Goal: Task Accomplishment & Management: Use online tool/utility

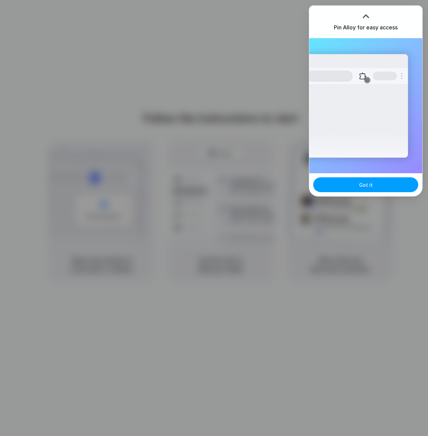
click at [354, 188] on button "Got it" at bounding box center [365, 184] width 105 height 15
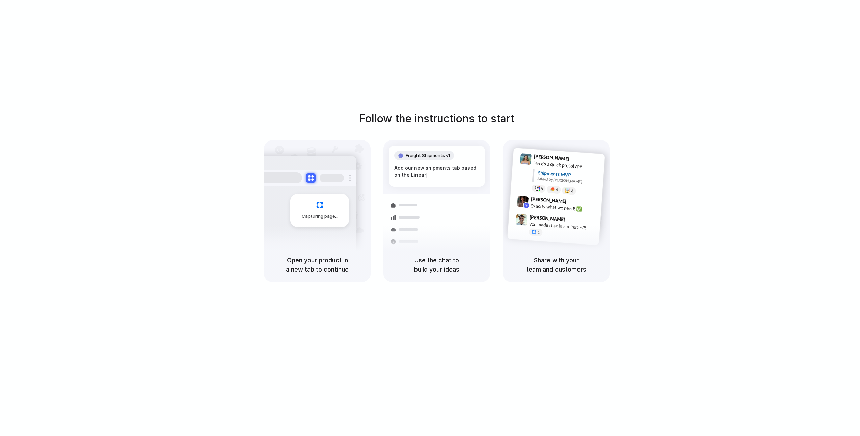
click at [371, 102] on div "Follow the instructions to start Capturing page Open your product in a new tab …" at bounding box center [437, 224] width 874 height 449
click at [428, 41] on div "Follow the instructions to start Capturing page Open your product in a new tab …" at bounding box center [437, 224] width 874 height 449
click at [428, 216] on div "Lily Parker 9:41 AM Here's a quick prototype Shipments MVP Added by Alloy 8 5 🤯…" at bounding box center [556, 193] width 107 height 107
drag, startPoint x: 597, startPoint y: 224, endPoint x: 588, endPoint y: 227, distance: 9.6
click at [428, 226] on div "Lily Parker 9:41 AM Here's a quick prototype Shipments MVP Added by Alloy 8 5 🤯…" at bounding box center [556, 193] width 107 height 107
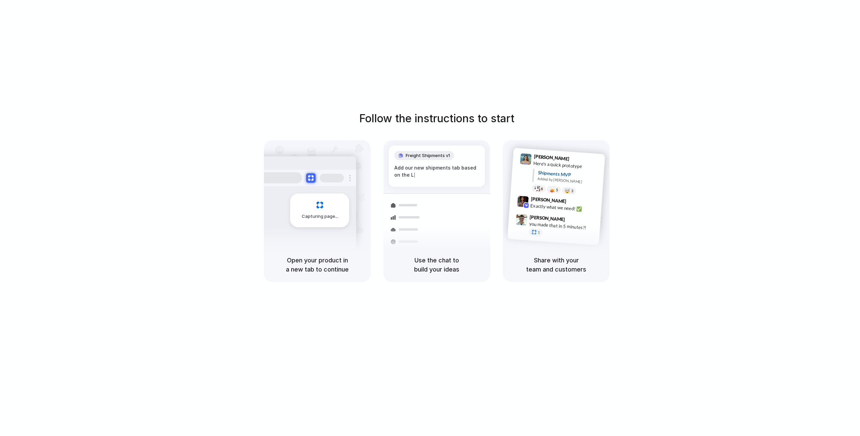
drag, startPoint x: 585, startPoint y: 227, endPoint x: 576, endPoint y: 248, distance: 23.0
click at [428, 248] on div "Lily Parker 9:41 AM Here's a quick prototype Shipments MVP Added by Alloy 8 5 🤯…" at bounding box center [556, 211] width 107 height 142
click at [428, 188] on div at bounding box center [538, 188] width 6 height 5
click at [428, 188] on span "5" at bounding box center [557, 190] width 2 height 4
click at [428, 190] on span "3" at bounding box center [572, 191] width 2 height 4
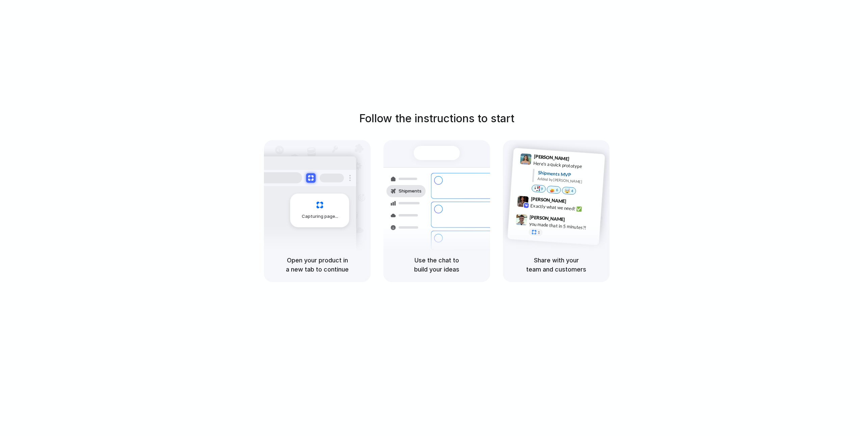
drag, startPoint x: 568, startPoint y: 191, endPoint x: 528, endPoint y: 225, distance: 52.7
click at [428, 225] on div "Lily Parker 9:41 AM Here's a quick prototype Shipments MVP Added by Alloy 9 6 🤯…" at bounding box center [557, 197] width 98 height 98
click at [428, 234] on div at bounding box center [535, 232] width 6 height 6
click at [428, 203] on div "Exactly what we need! ✅" at bounding box center [564, 207] width 68 height 11
click at [428, 207] on div "Exactly what we need! ✅" at bounding box center [564, 207] width 68 height 11
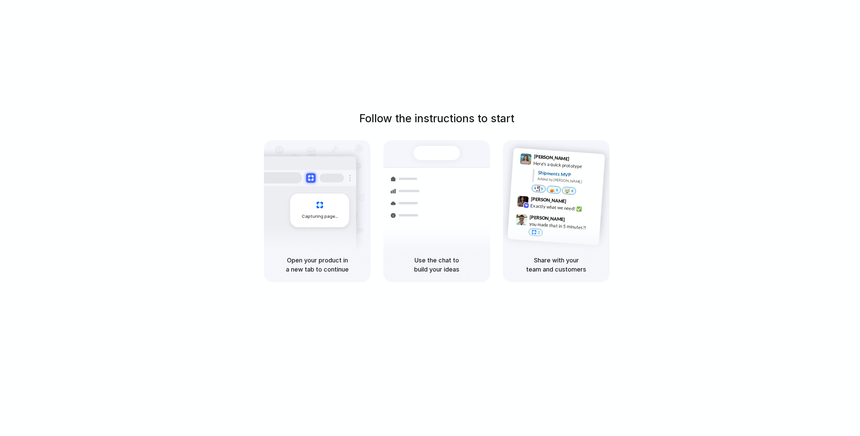
click at [428, 228] on div "Simon Kubica 9:47 AM you made that in 5 minutes?! 2" at bounding box center [561, 227] width 71 height 25
click at [428, 231] on div "2" at bounding box center [536, 232] width 15 height 8
click at [428, 234] on div "1" at bounding box center [536, 232] width 15 height 8
drag, startPoint x: 502, startPoint y: 268, endPoint x: 501, endPoint y: 277, distance: 8.8
click at [428, 277] on div "Capturing page Open your product in a new tab to continue Shipments Container f…" at bounding box center [437, 211] width 346 height 142
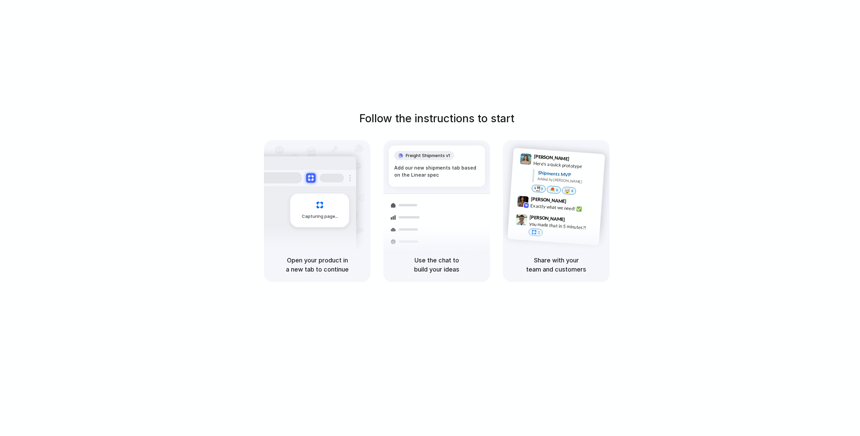
click at [428, 66] on div "Follow the instructions to start Capturing page Open your product in a new tab …" at bounding box center [437, 224] width 874 height 449
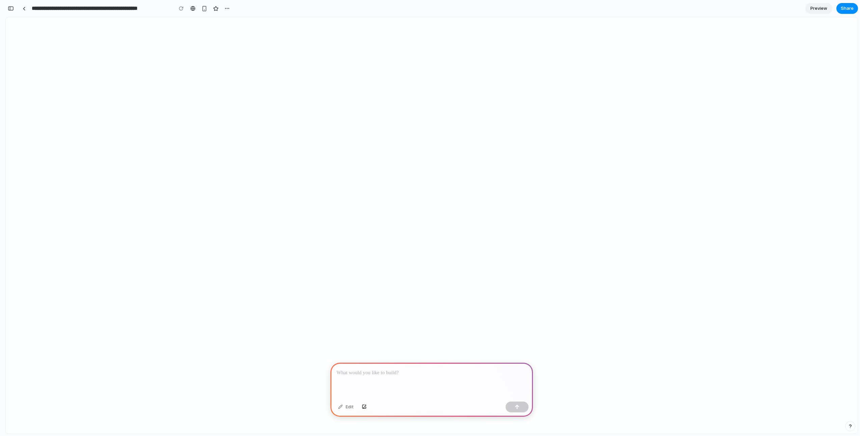
scroll to position [935, 0]
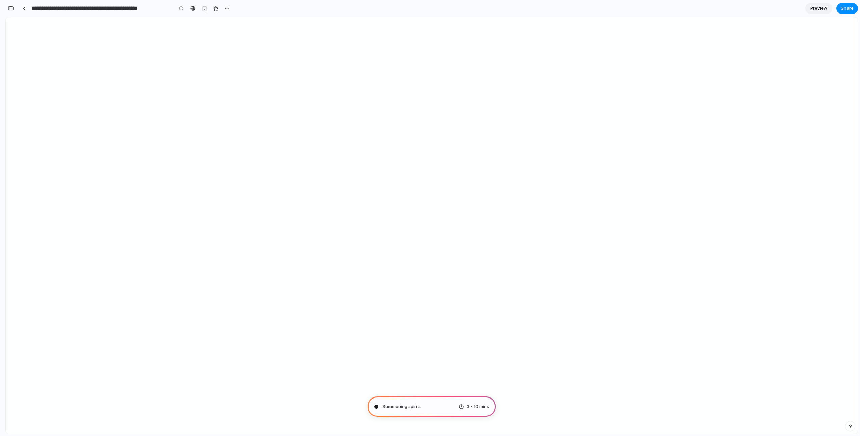
click at [408, 411] on div "Summoning spirits 3 - 10 mins" at bounding box center [432, 406] width 128 height 20
click at [409, 407] on span "Summoning spirits ." at bounding box center [403, 406] width 40 height 7
click at [409, 407] on span "Summoning spirits .." at bounding box center [403, 406] width 41 height 7
drag, startPoint x: 450, startPoint y: 407, endPoint x: 474, endPoint y: 405, distance: 24.5
click at [474, 405] on div "Summoning spirits . 3 - 10 mins" at bounding box center [432, 406] width 128 height 20
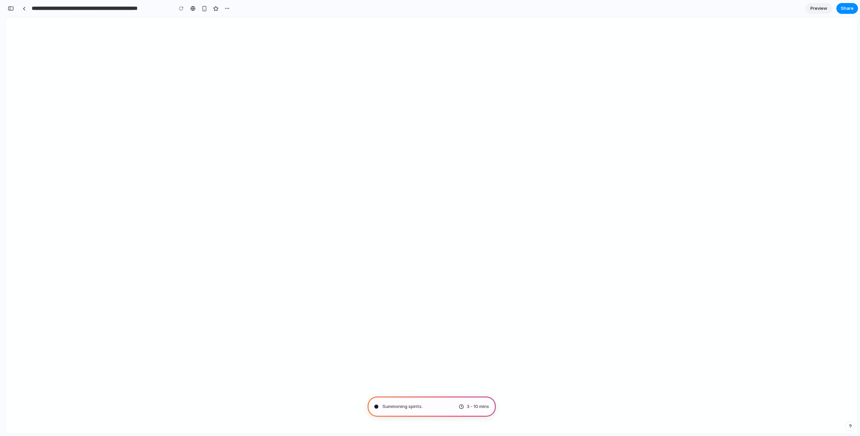
click at [474, 405] on span "3 - 10 mins" at bounding box center [478, 406] width 22 height 7
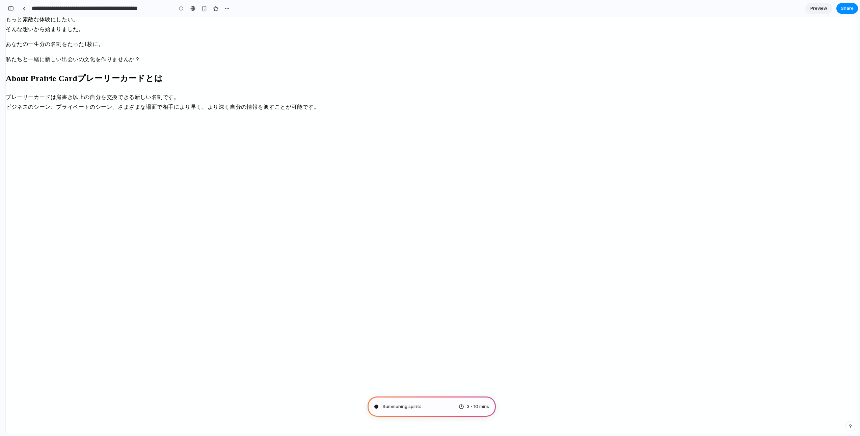
scroll to position [1604, 0]
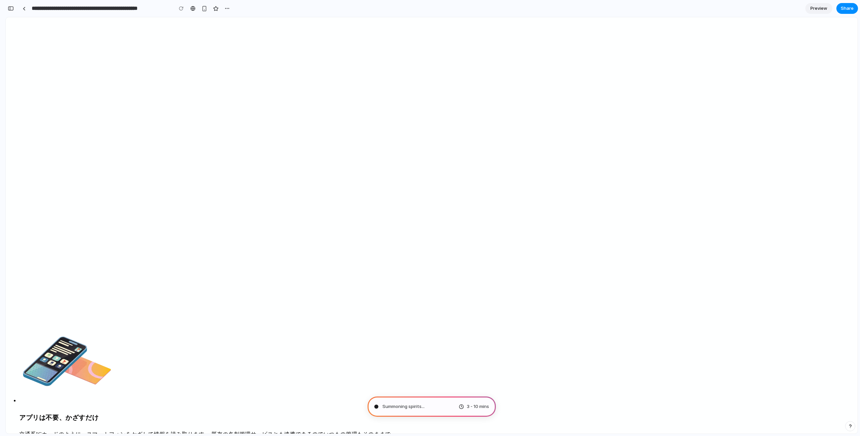
click at [393, 406] on span "Summoning spirits ..." at bounding box center [404, 406] width 42 height 7
drag, startPoint x: 393, startPoint y: 406, endPoint x: 381, endPoint y: 407, distance: 11.9
click at [381, 407] on div "Summoning spirits ." at bounding box center [398, 406] width 48 height 7
click at [381, 407] on div "Summoning spirits .." at bounding box center [398, 406] width 49 height 7
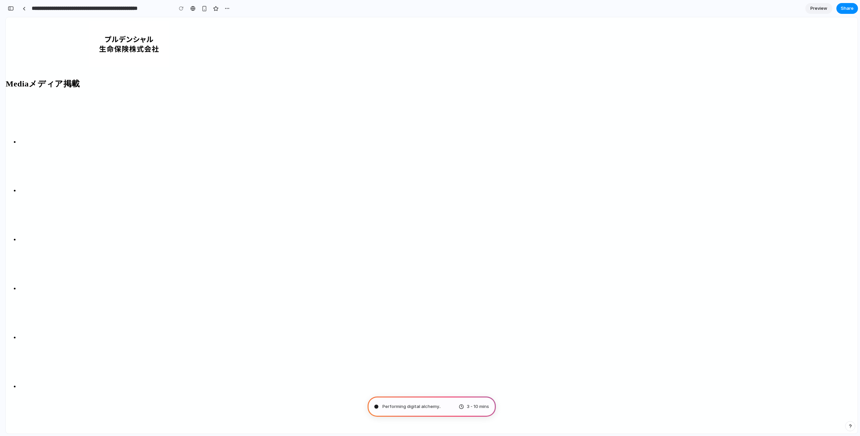
scroll to position [6075, 0]
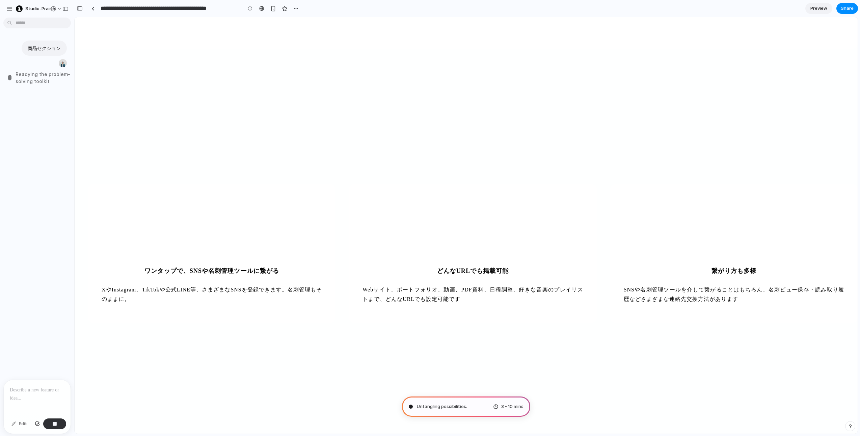
scroll to position [3044, 0]
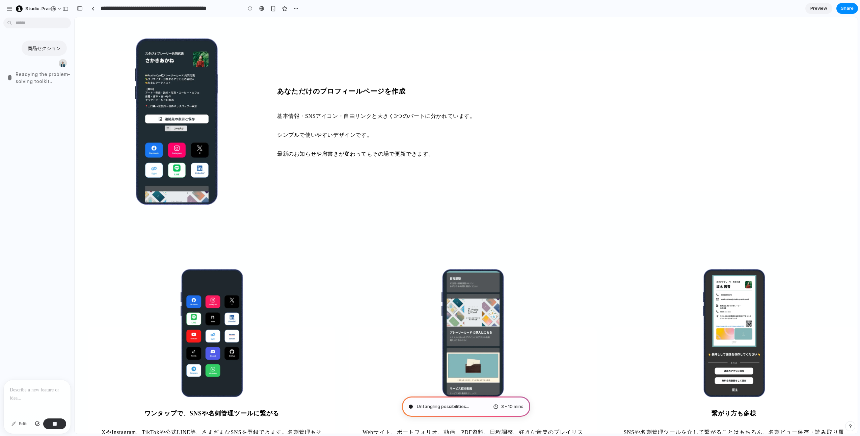
click at [433, 401] on div "Untangling possibilities ... 3 - 10 mins" at bounding box center [466, 406] width 128 height 20
drag, startPoint x: 433, startPoint y: 405, endPoint x: 427, endPoint y: 411, distance: 8.6
click at [427, 411] on div "Untangling possibilities . 3 - 10 mins" at bounding box center [466, 406] width 128 height 20
drag, startPoint x: 427, startPoint y: 411, endPoint x: 418, endPoint y: 406, distance: 10.7
click at [427, 411] on div "Untangling possibilities .. 3 - 10 mins" at bounding box center [466, 406] width 128 height 20
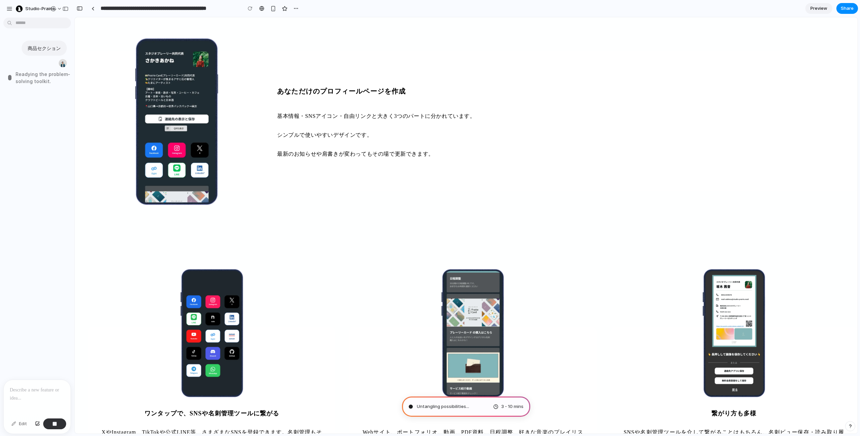
click at [409, 406] on div at bounding box center [410, 406] width 3 height 3
drag, startPoint x: 484, startPoint y: 423, endPoint x: 153, endPoint y: 324, distance: 344.8
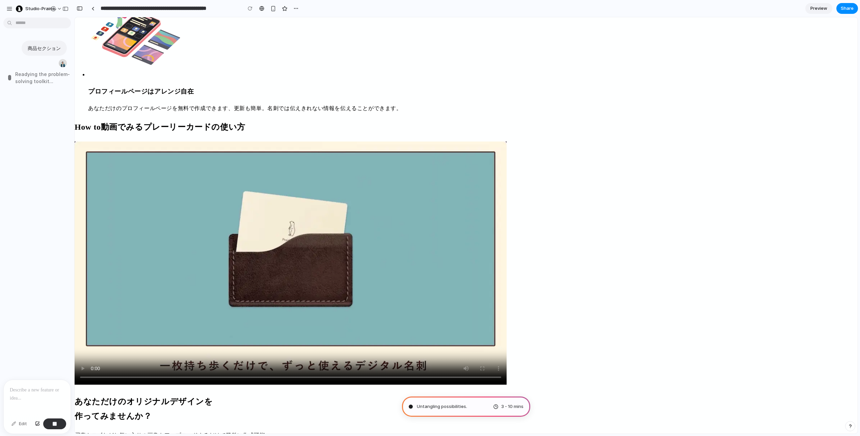
scroll to position [2106, 0]
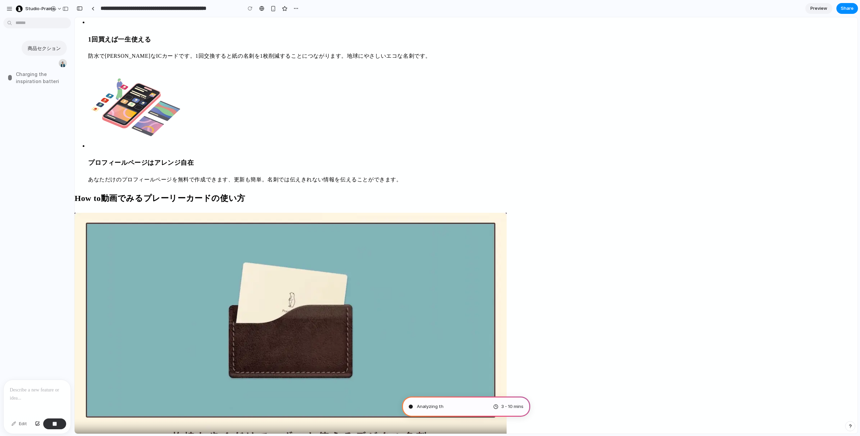
type input "**********"
